Goal: Information Seeking & Learning: Check status

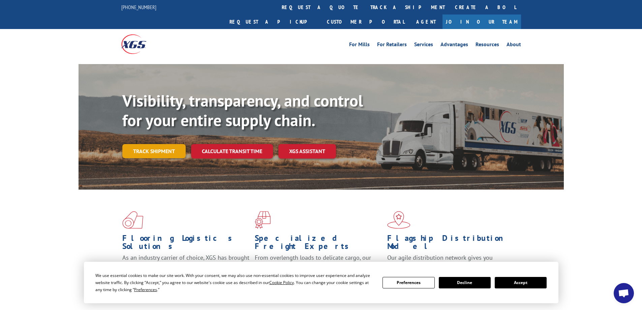
click at [150, 144] on link "Track shipment" at bounding box center [153, 151] width 63 height 14
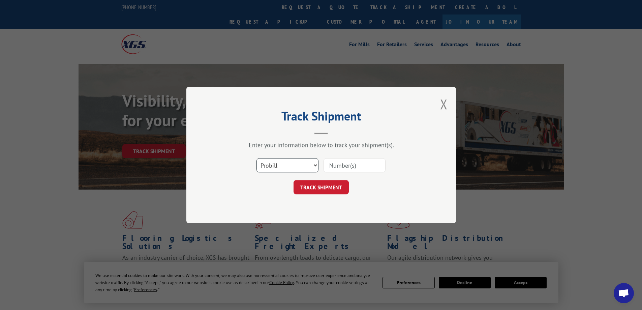
click at [316, 165] on select "Select category... Probill BOL PO" at bounding box center [287, 165] width 62 height 14
select select "bol"
click at [256, 158] on select "Select category... Probill BOL PO" at bounding box center [287, 165] width 62 height 14
click at [341, 175] on div "Select category... Probill BOL PO" at bounding box center [321, 165] width 202 height 22
drag, startPoint x: 342, startPoint y: 174, endPoint x: 347, endPoint y: 166, distance: 10.2
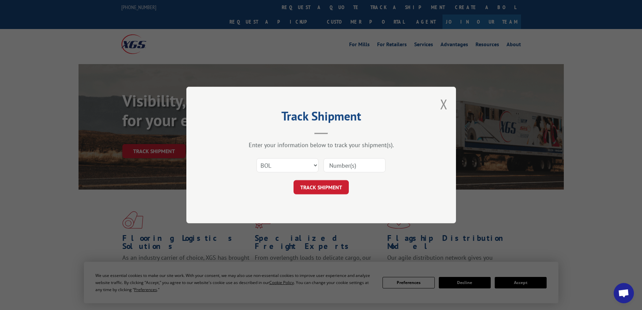
click at [344, 172] on div "Select category... Probill BOL PO" at bounding box center [321, 165] width 202 height 22
click at [347, 166] on input at bounding box center [354, 165] width 62 height 14
type input "2870246"
click button "TRACK SHIPMENT" at bounding box center [320, 187] width 55 height 14
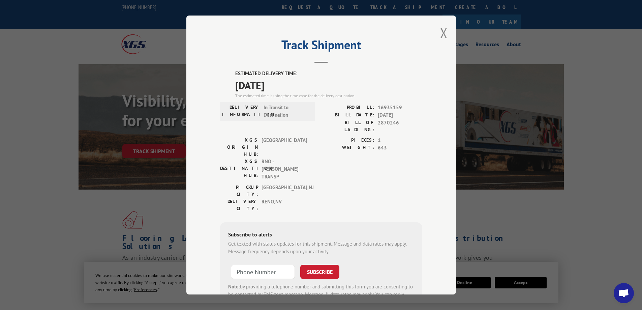
click at [451, 26] on div "Track Shipment ESTIMATED DELIVERY TIME: [DATE] The estimated time is using the …" at bounding box center [320, 154] width 269 height 279
click at [443, 32] on button "Close modal" at bounding box center [443, 33] width 7 height 18
